Goal: Submit feedback/report problem: Submit feedback/report problem

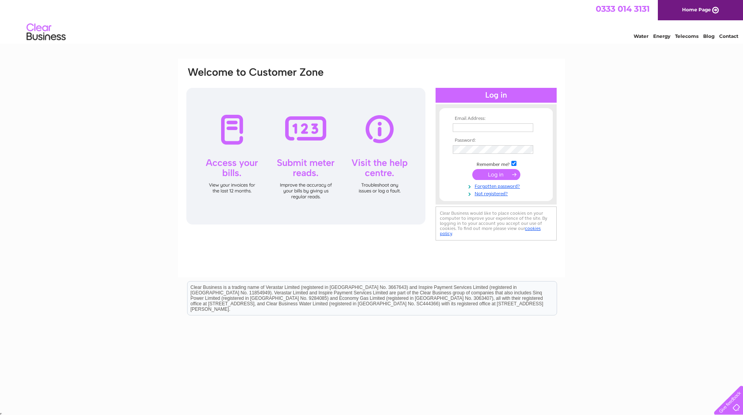
click at [484, 128] on input "text" at bounding box center [493, 127] width 80 height 9
type input "info@a1motorcycle.co.uk"
click at [497, 175] on input "submit" at bounding box center [496, 175] width 48 height 11
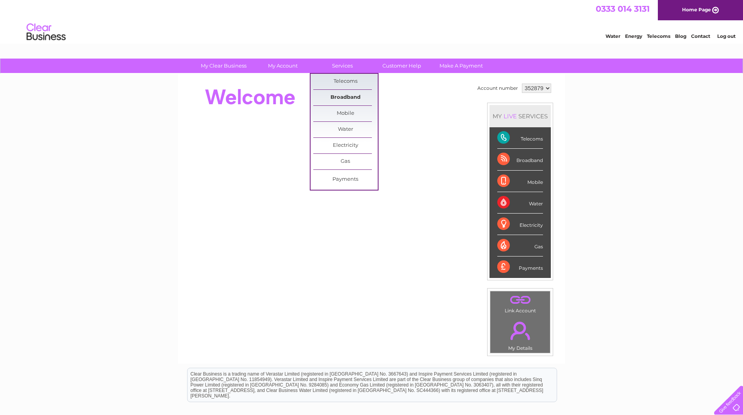
click at [348, 95] on link "Broadband" at bounding box center [345, 98] width 64 height 16
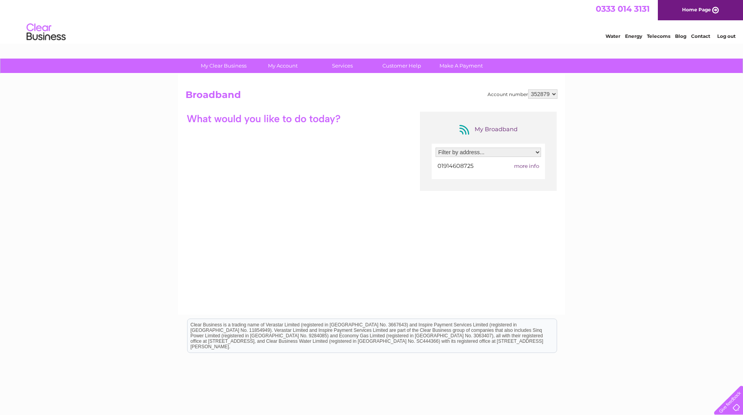
click at [538, 153] on select "Filter by address... Hensons Yard, Waterside Drive, Gateshead, Tyne And Wear, N…" at bounding box center [487, 152] width 105 height 9
select select "1206578"
click at [435, 148] on select "Filter by address... Hensons Yard, Waterside Drive, Gateshead, Tyne And Wear, N…" at bounding box center [487, 152] width 105 height 9
click at [291, 116] on div at bounding box center [263, 119] width 156 height 14
click at [524, 166] on span "more info" at bounding box center [526, 166] width 25 height 6
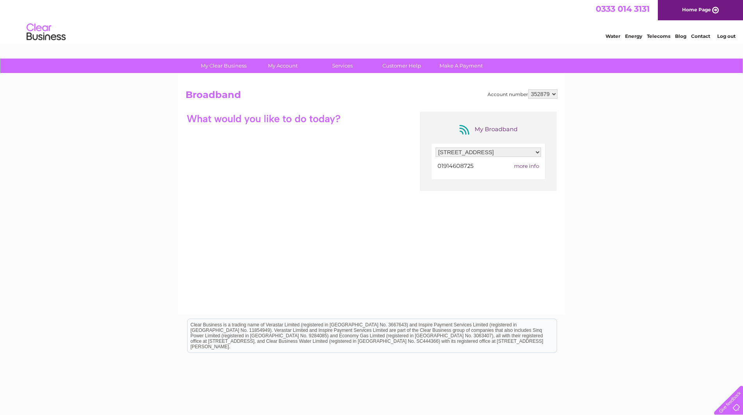
click at [242, 148] on div "My Broadband Filter by address... Hensons Yard, Waterside Drive, Gateshead, Tyn…" at bounding box center [371, 188] width 372 height 152
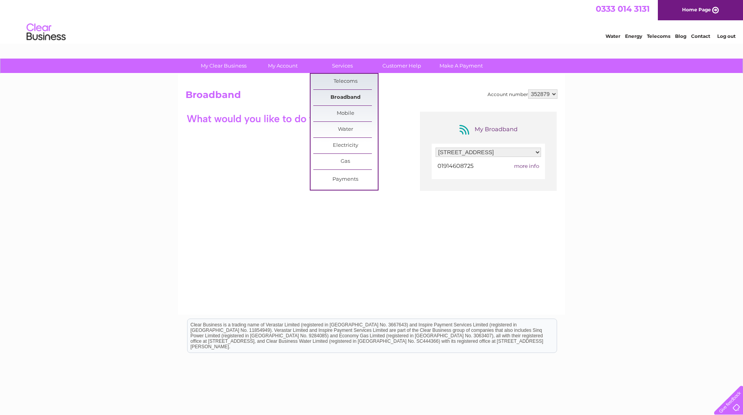
click at [346, 96] on link "Broadband" at bounding box center [345, 98] width 64 height 16
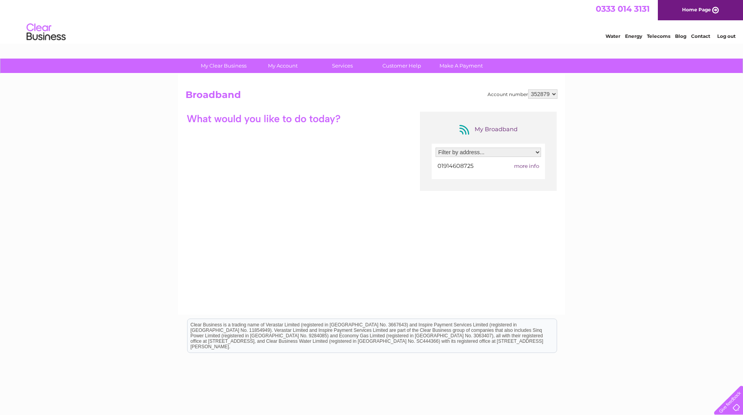
click at [538, 153] on select "Filter by address... Hensons Yard, Waterside Drive, Gateshead, Tyne And Wear, N…" at bounding box center [487, 152] width 105 height 9
select select "1206578"
click at [435, 148] on select "Filter by address... Hensons Yard, Waterside Drive, Gateshead, Tyne And Wear, N…" at bounding box center [487, 152] width 105 height 9
click at [409, 66] on link "Customer Help" at bounding box center [401, 66] width 64 height 14
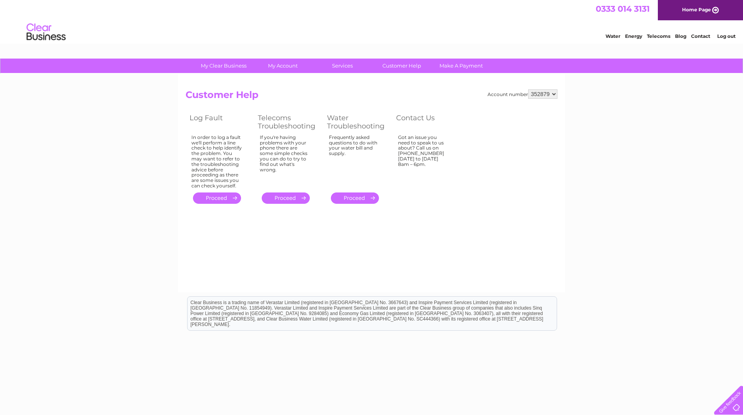
click at [215, 198] on link "." at bounding box center [217, 198] width 48 height 11
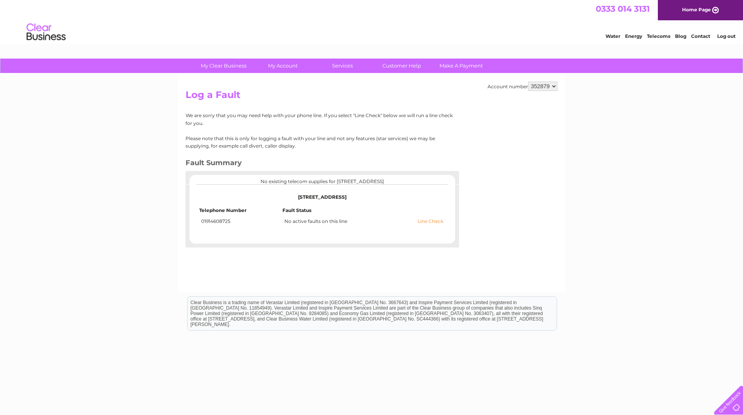
click at [433, 221] on link "Line Check" at bounding box center [430, 221] width 26 height 5
click at [426, 220] on link "Line Check" at bounding box center [430, 221] width 26 height 5
click at [428, 221] on link "Line Check" at bounding box center [430, 221] width 26 height 5
drag, startPoint x: 588, startPoint y: 9, endPoint x: 649, endPoint y: 7, distance: 61.7
click at [649, 7] on div "0333 014 3131 Home Page" at bounding box center [371, 10] width 743 height 20
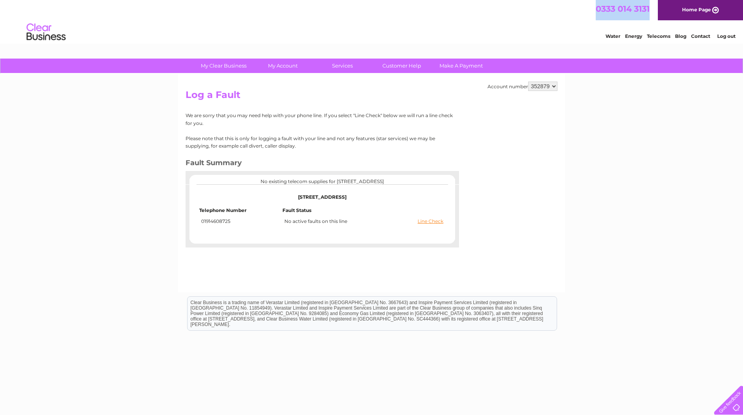
copy span "0333 014 3131"
click at [428, 220] on link "Line Check" at bounding box center [430, 221] width 26 height 5
click at [432, 222] on link "Line Check" at bounding box center [430, 221] width 26 height 5
click at [730, 405] on div at bounding box center [727, 399] width 32 height 32
click at [734, 403] on div at bounding box center [727, 399] width 32 height 32
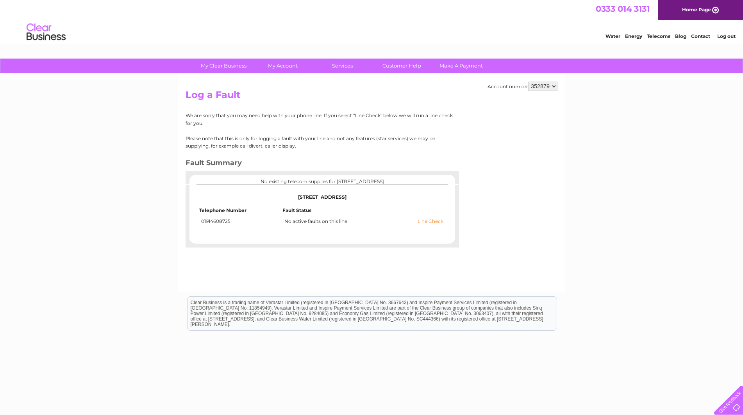
click at [430, 221] on link "Line Check" at bounding box center [430, 221] width 26 height 5
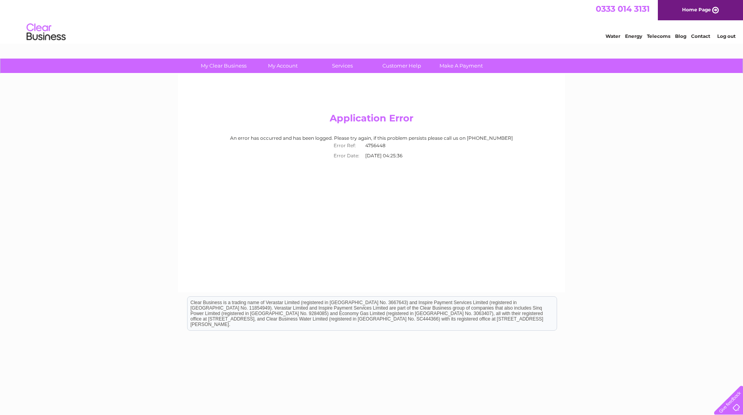
click at [731, 404] on div at bounding box center [727, 399] width 32 height 32
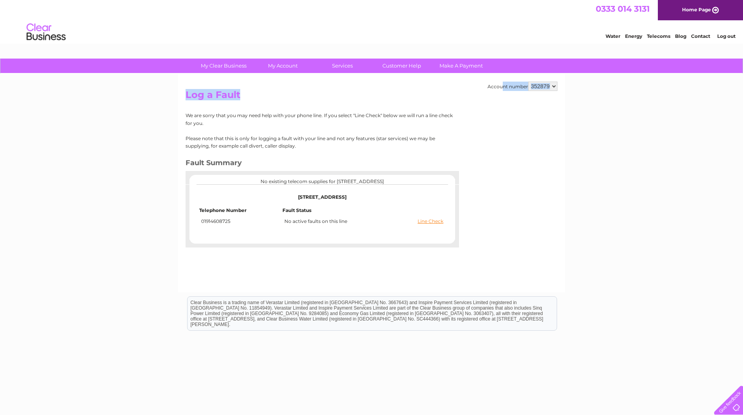
drag, startPoint x: 484, startPoint y: 86, endPoint x: 558, endPoint y: 86, distance: 73.8
click at [558, 86] on div "Account number 352879 Log a Fault We are sorry that you may need help with your…" at bounding box center [371, 183] width 387 height 219
copy div "Account number 352879 Log a Fault"
click at [735, 407] on div at bounding box center [727, 399] width 32 height 32
click at [729, 401] on div at bounding box center [727, 399] width 32 height 32
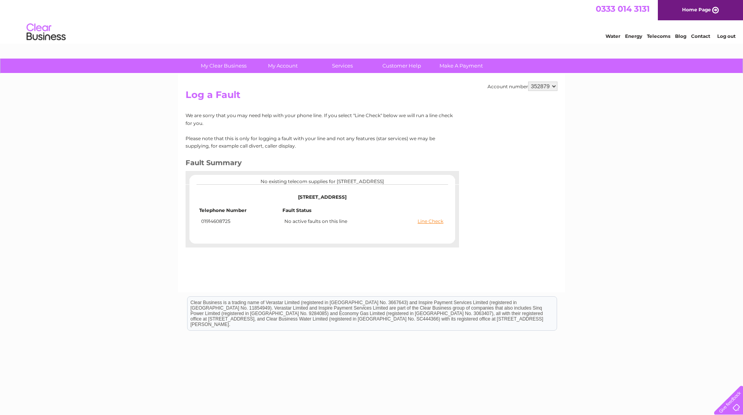
click at [699, 37] on link "Contact" at bounding box center [700, 36] width 19 height 6
